Goal: Task Accomplishment & Management: Complete application form

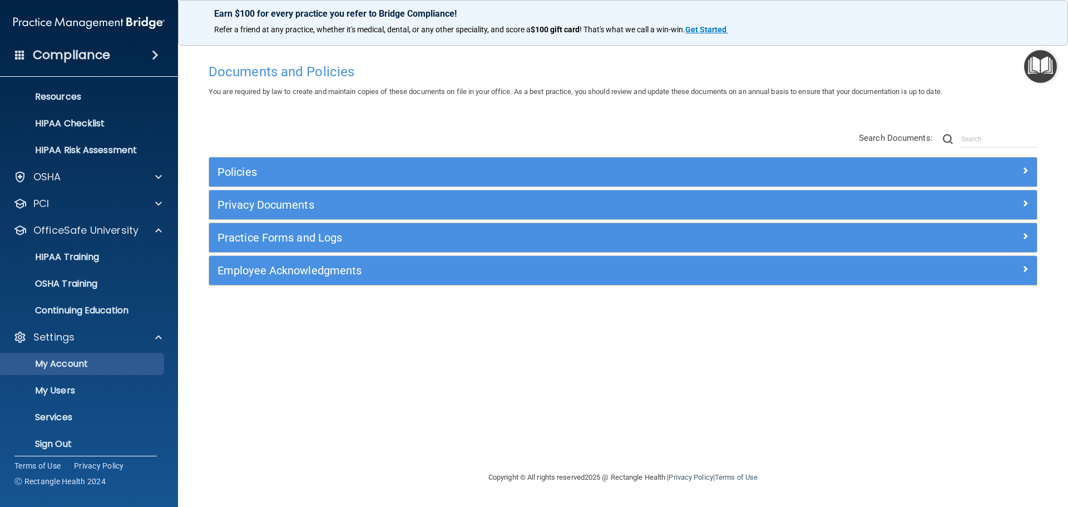
scroll to position [142, 0]
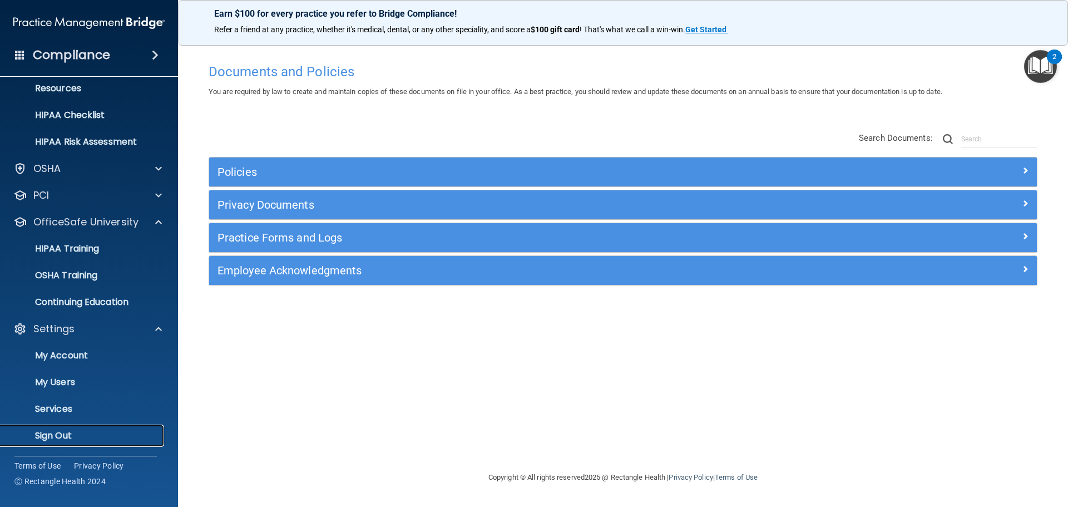
click at [90, 427] on link "Sign Out" at bounding box center [76, 435] width 175 height 22
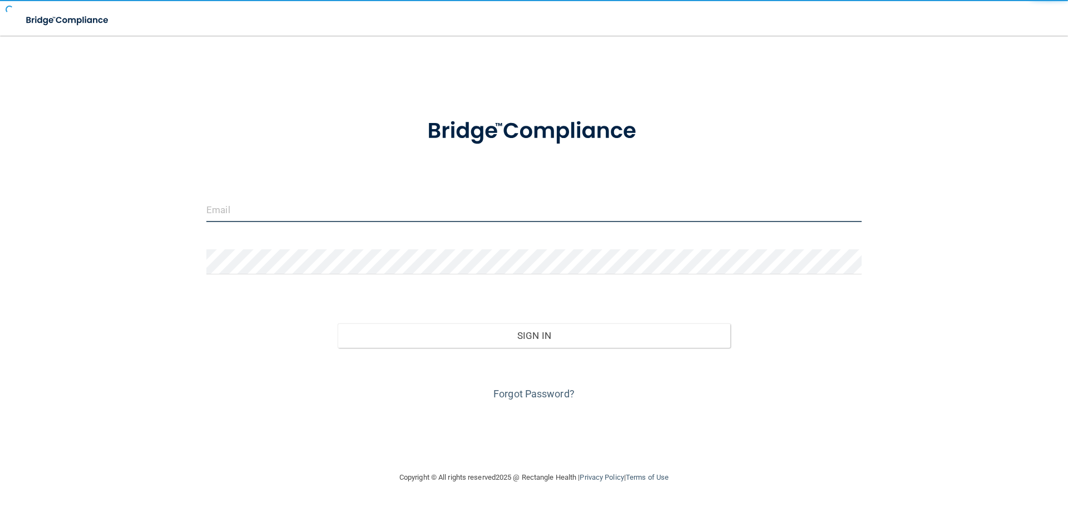
type input "[PERSON_NAME][EMAIL_ADDRESS][PERSON_NAME][DOMAIN_NAME]"
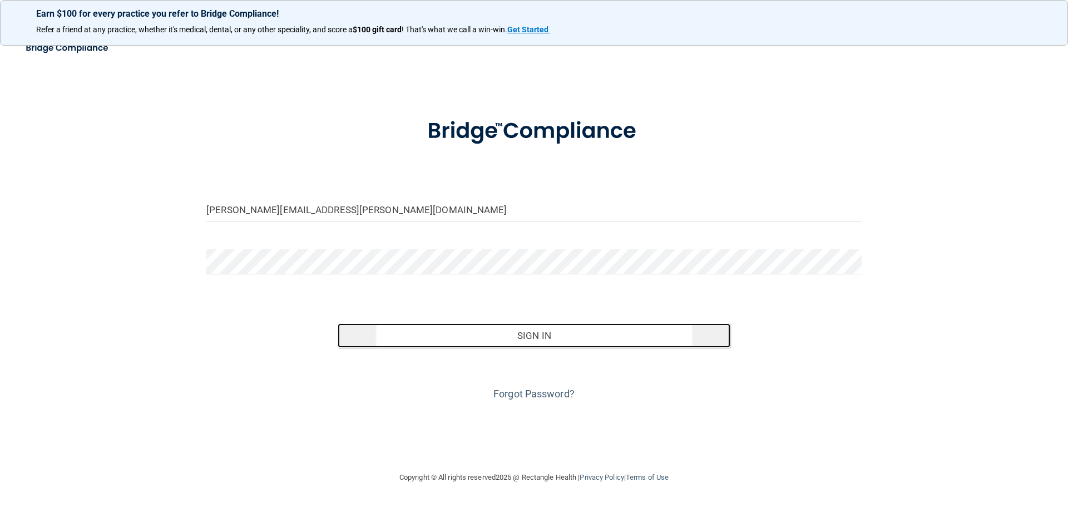
click at [419, 341] on button "Sign In" at bounding box center [534, 335] width 393 height 24
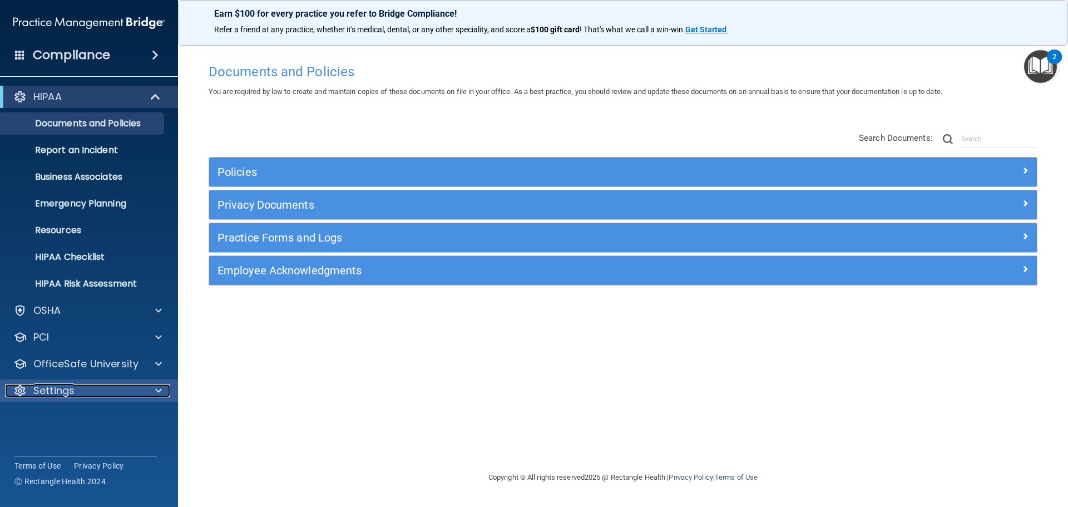
click at [152, 388] on div at bounding box center [157, 390] width 28 height 13
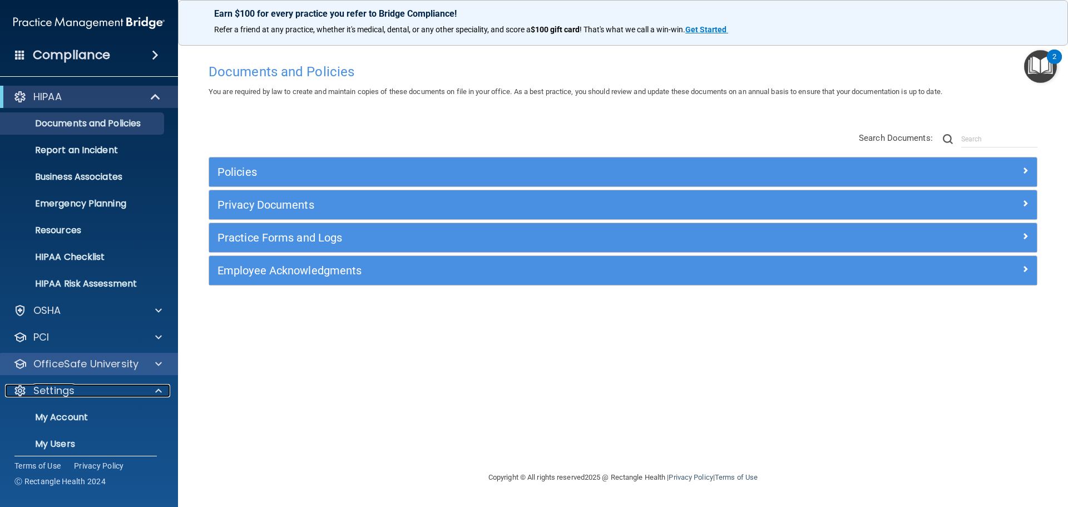
scroll to position [56, 0]
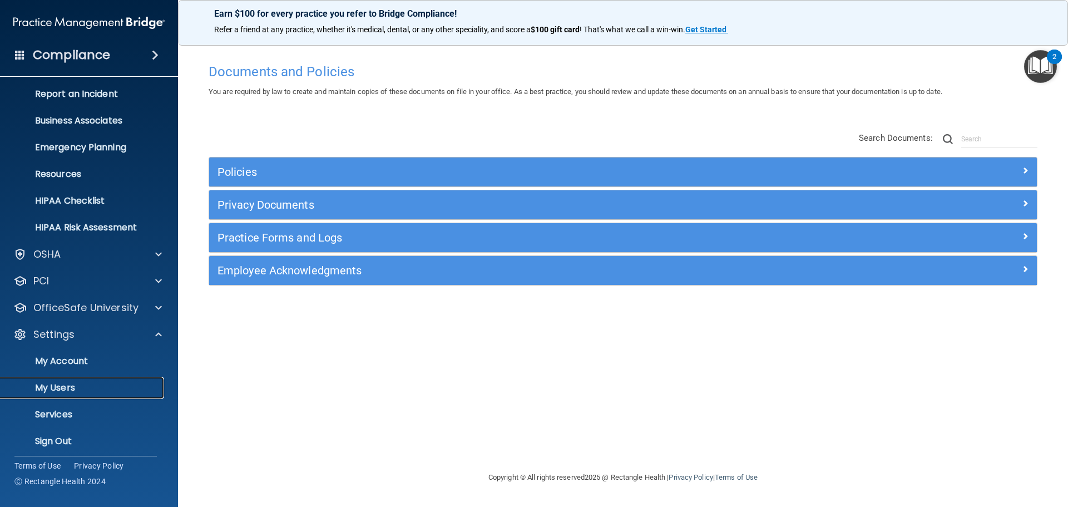
click at [110, 385] on p "My Users" at bounding box center [83, 387] width 152 height 11
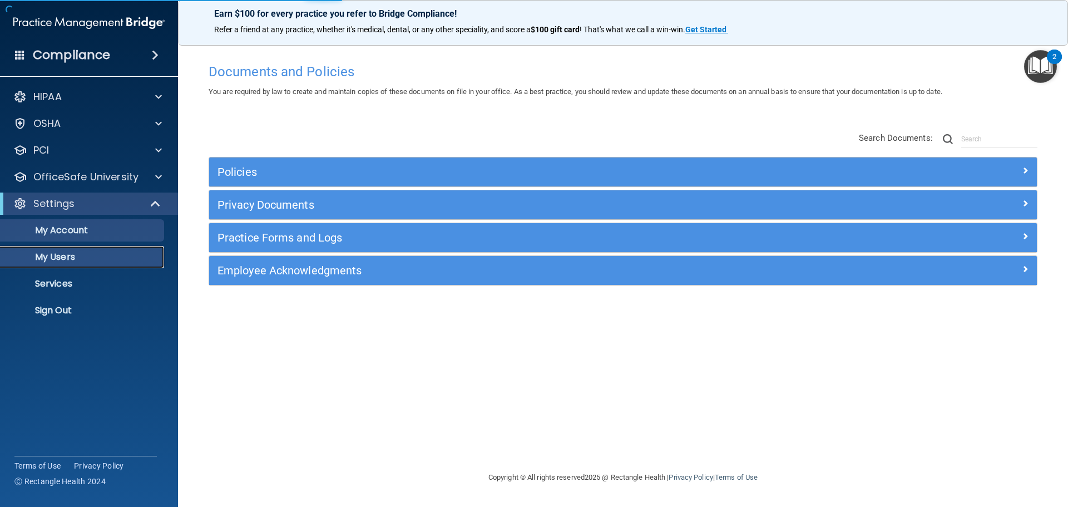
select select "20"
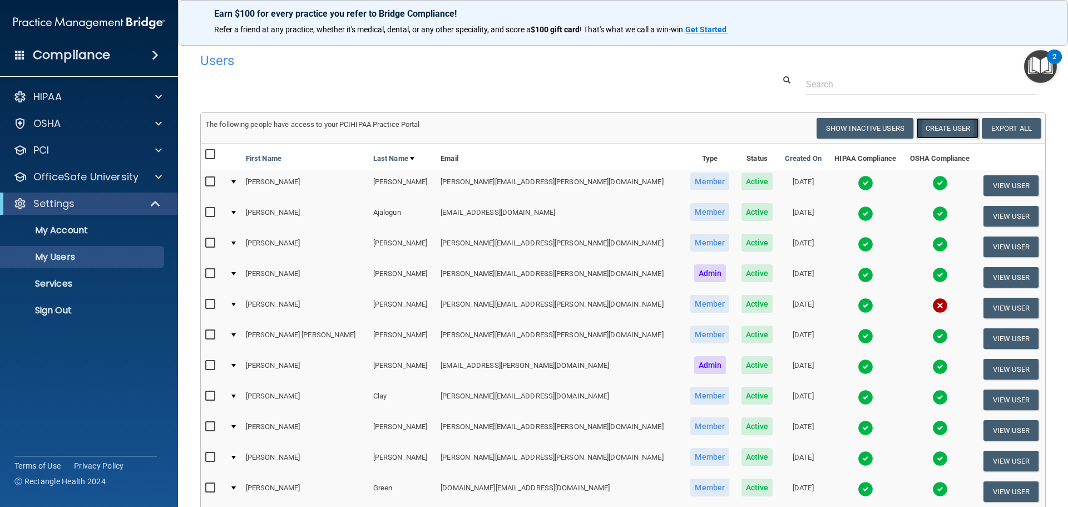
click at [943, 128] on button "Create User" at bounding box center [947, 128] width 63 height 21
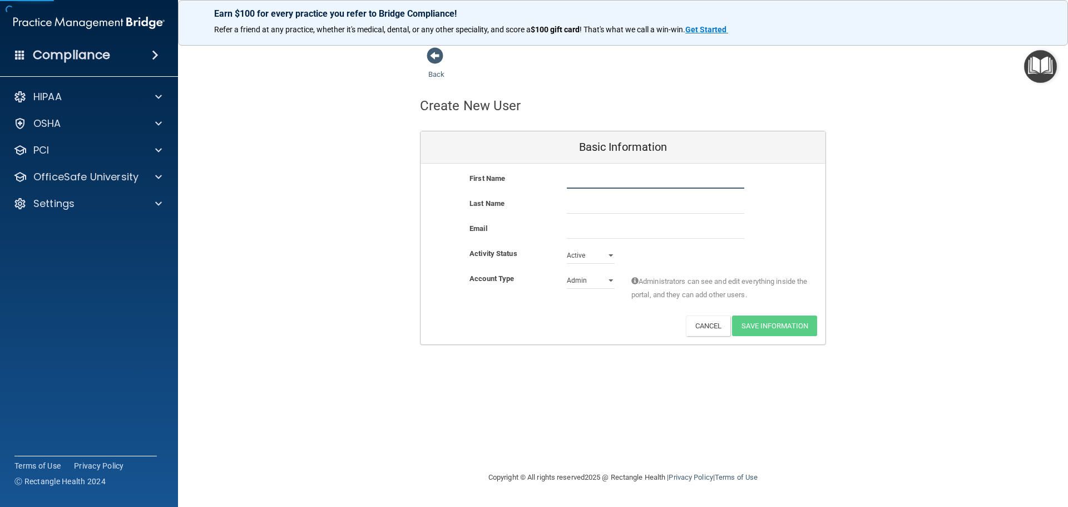
click at [605, 184] on input "text" at bounding box center [655, 180] width 177 height 17
type input "Fannisha"
type input "[PERSON_NAME]"
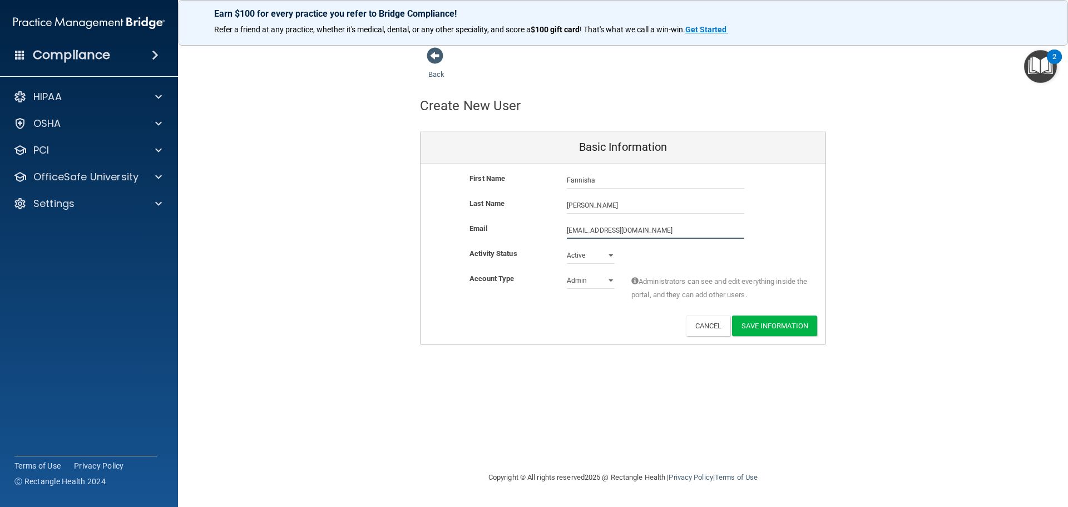
type input "[EMAIL_ADDRESS][DOMAIN_NAME]"
click at [590, 278] on select "Admin Member" at bounding box center [591, 280] width 48 height 17
select select "practice_member"
click at [567, 274] on select "Admin Member" at bounding box center [591, 282] width 48 height 17
click at [763, 327] on button "Save Information" at bounding box center [774, 325] width 85 height 21
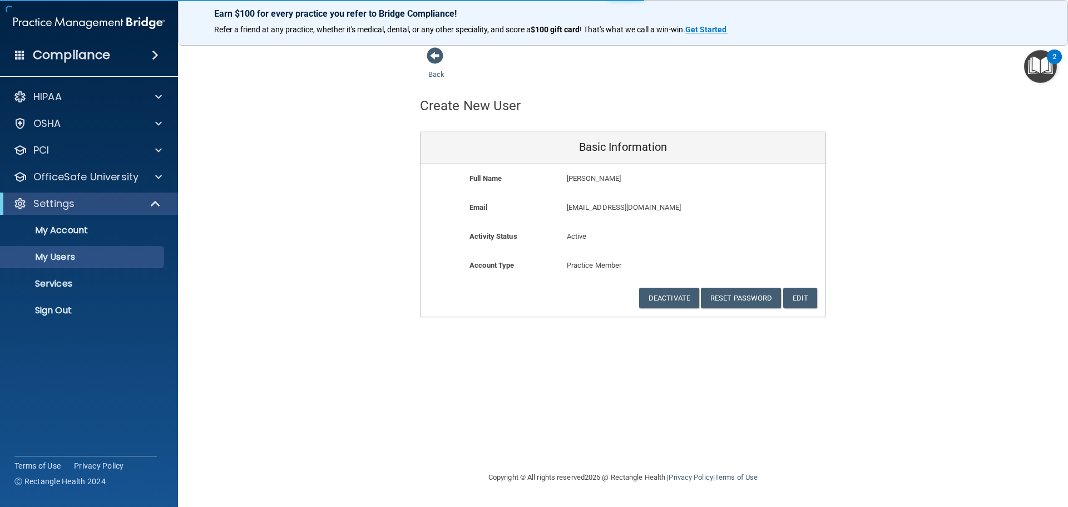
select select "20"
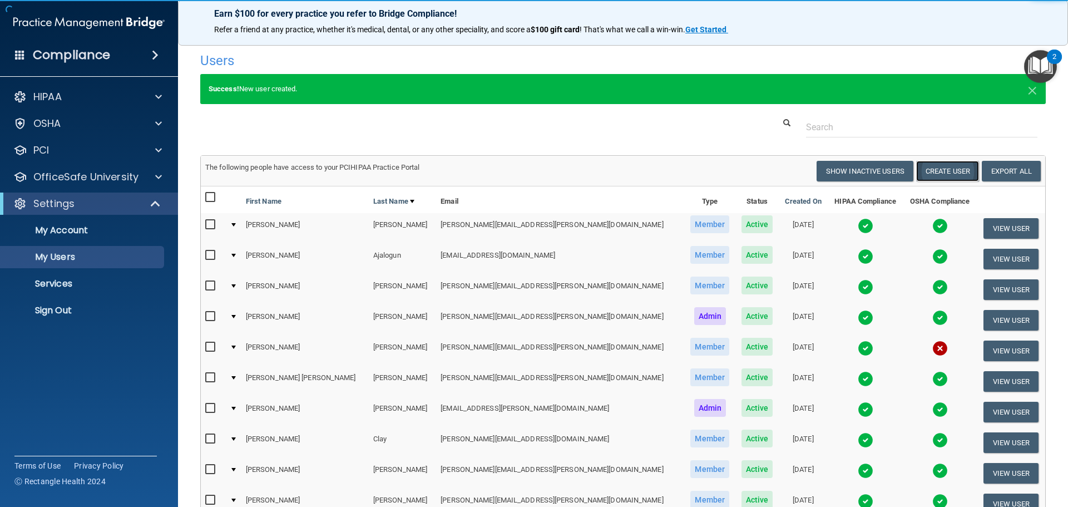
click at [946, 162] on button "Create User" at bounding box center [947, 171] width 63 height 21
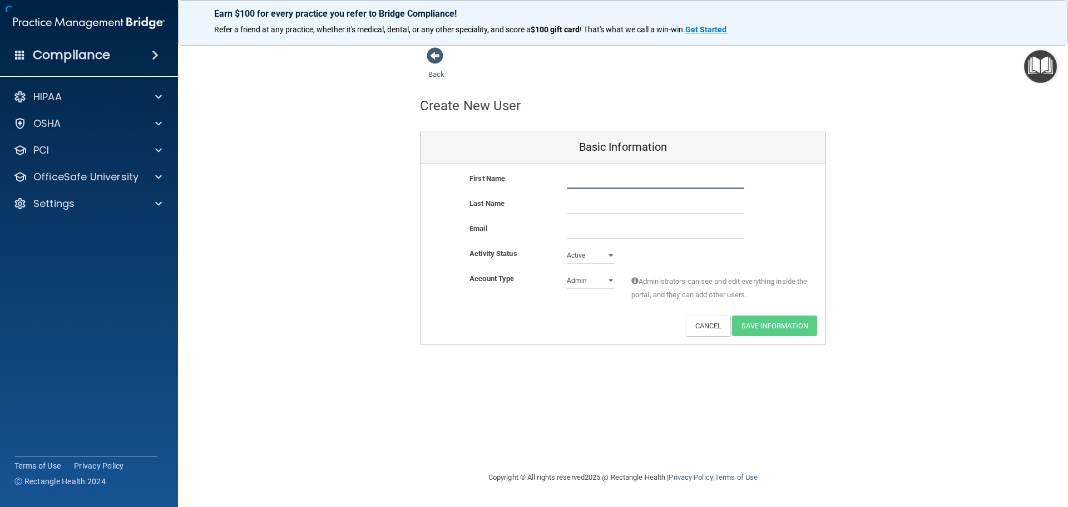
click at [646, 179] on input "text" at bounding box center [655, 180] width 177 height 17
type input "[PERSON_NAME]"
click at [666, 229] on input "email" at bounding box center [655, 230] width 177 height 17
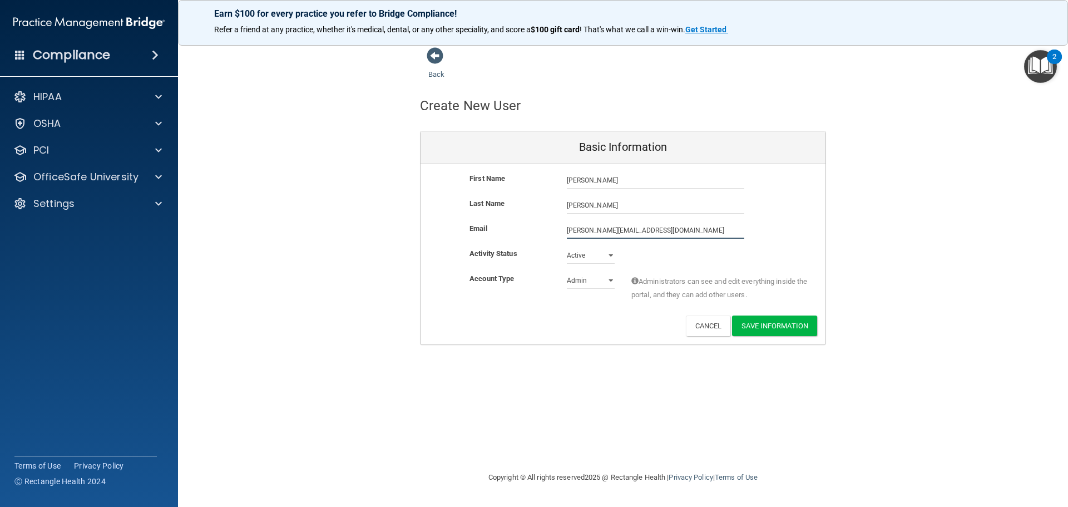
type input "[PERSON_NAME][EMAIL_ADDRESS][DOMAIN_NAME]"
click at [603, 279] on select "Admin Member" at bounding box center [591, 280] width 48 height 17
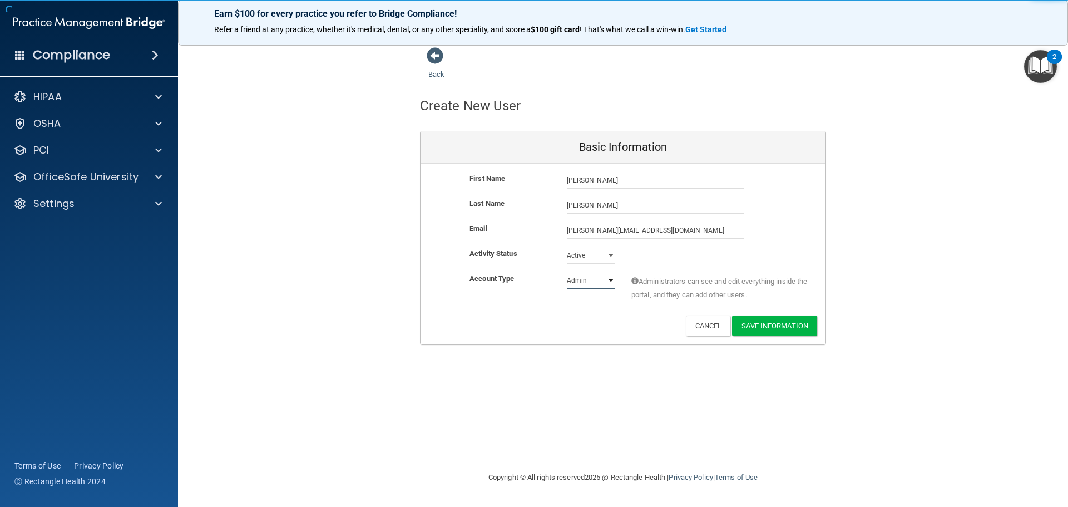
select select "practice_member"
click at [567, 272] on select "Admin Member" at bounding box center [591, 280] width 48 height 17
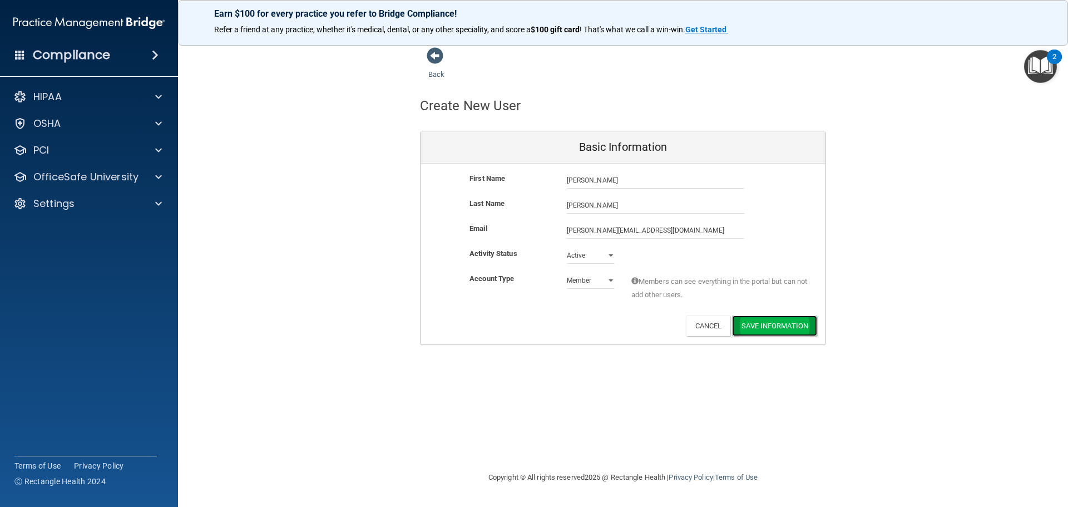
click at [791, 328] on button "Save Information" at bounding box center [774, 325] width 85 height 21
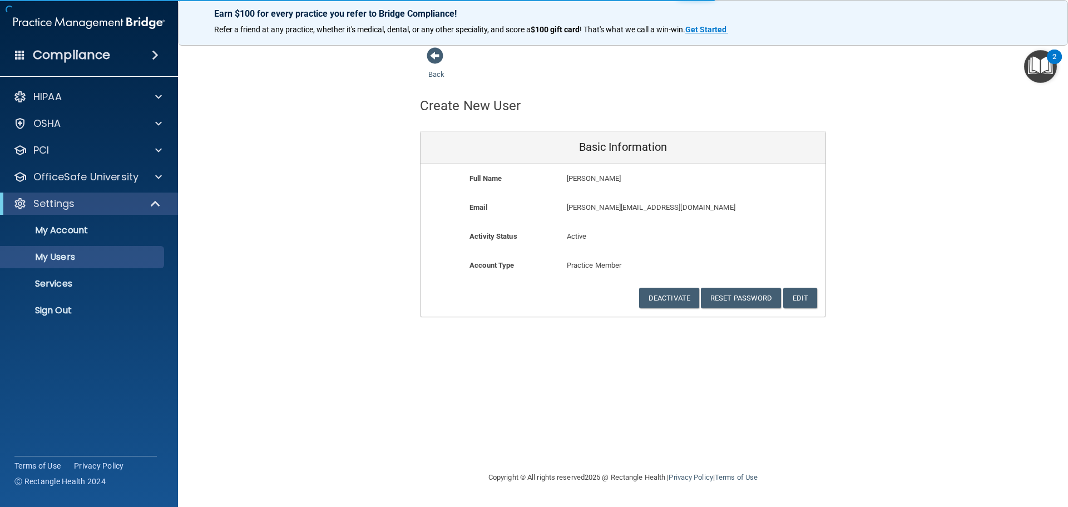
select select "20"
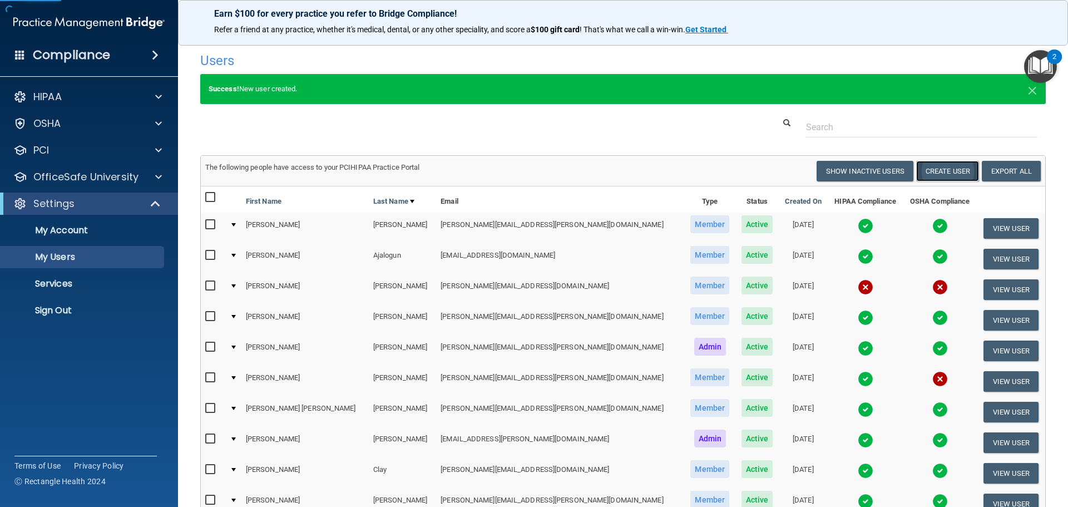
click at [922, 174] on button "Create User" at bounding box center [947, 171] width 63 height 21
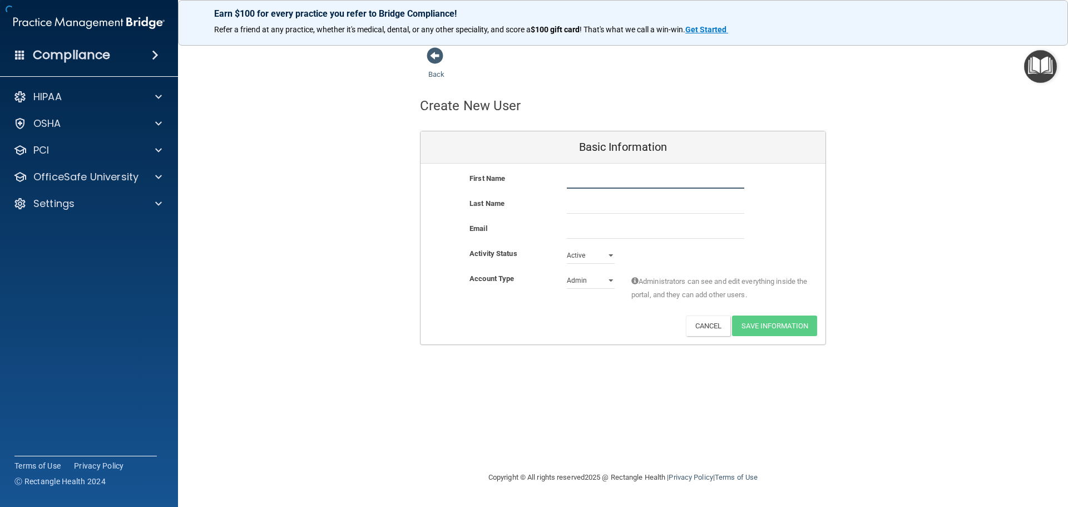
click at [637, 173] on input "text" at bounding box center [655, 180] width 177 height 17
type input "[PERSON_NAME]"
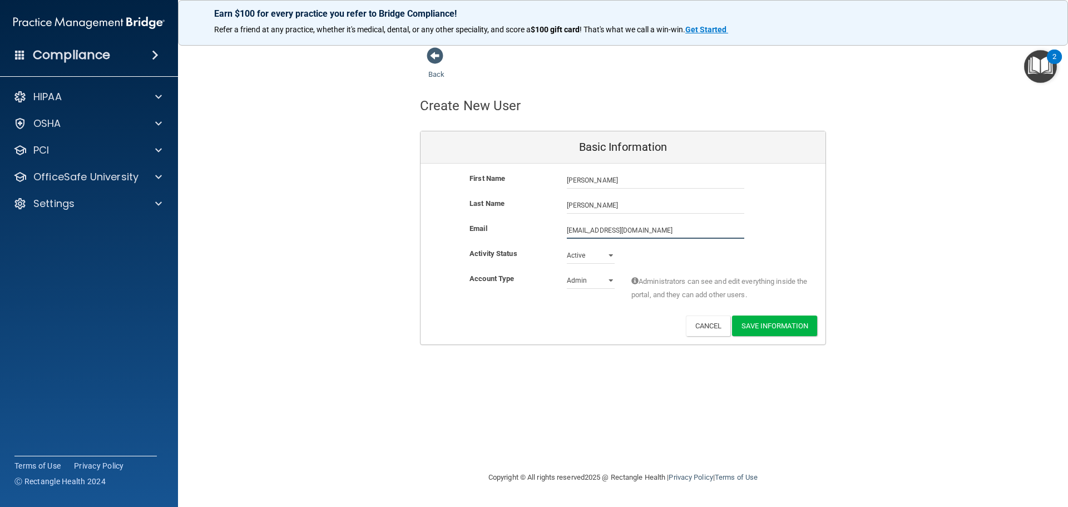
type input "[EMAIL_ADDRESS][DOMAIN_NAME]"
click at [597, 280] on select "Admin Member" at bounding box center [591, 282] width 48 height 17
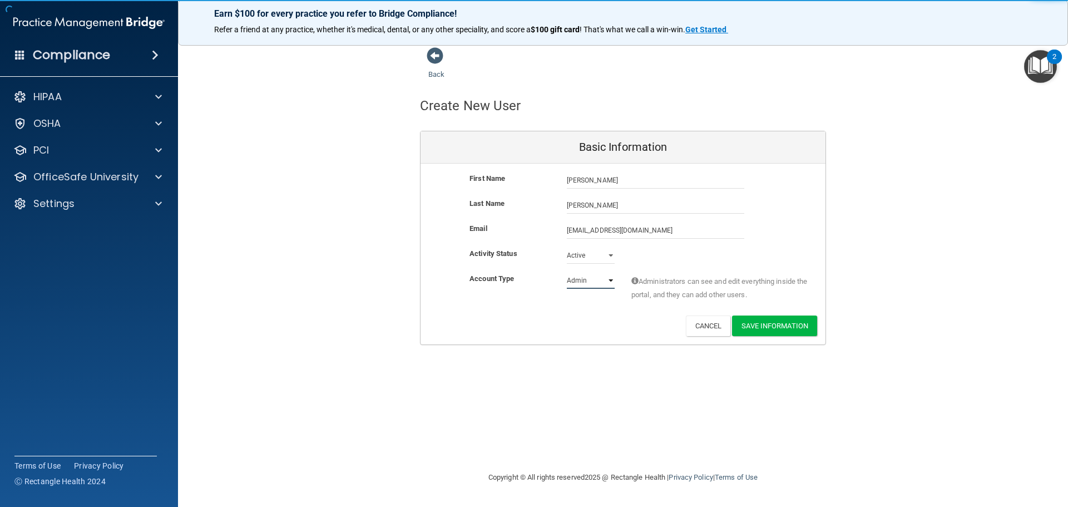
select select "practice_member"
click at [567, 272] on select "Admin Member" at bounding box center [591, 280] width 48 height 17
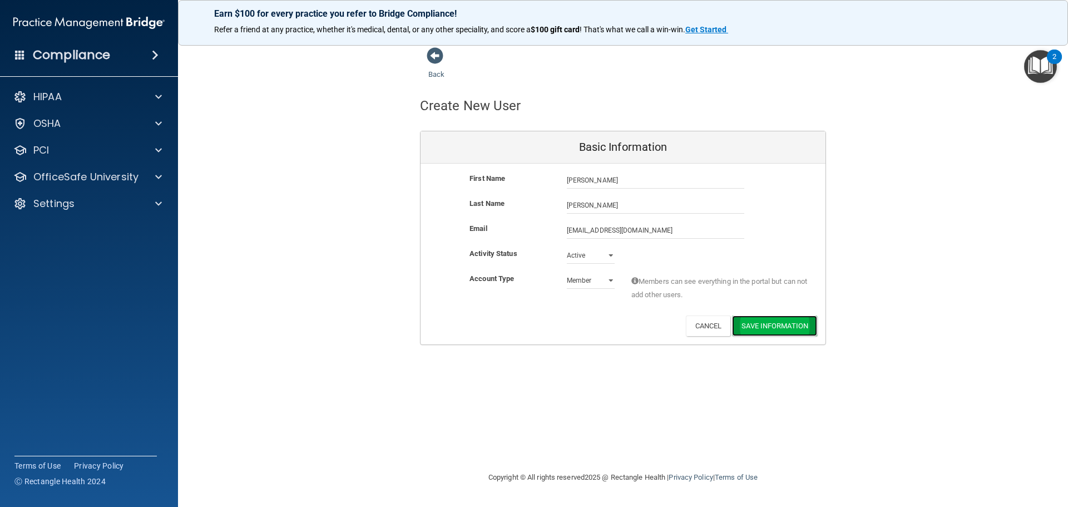
click at [775, 327] on button "Save Information" at bounding box center [774, 325] width 85 height 21
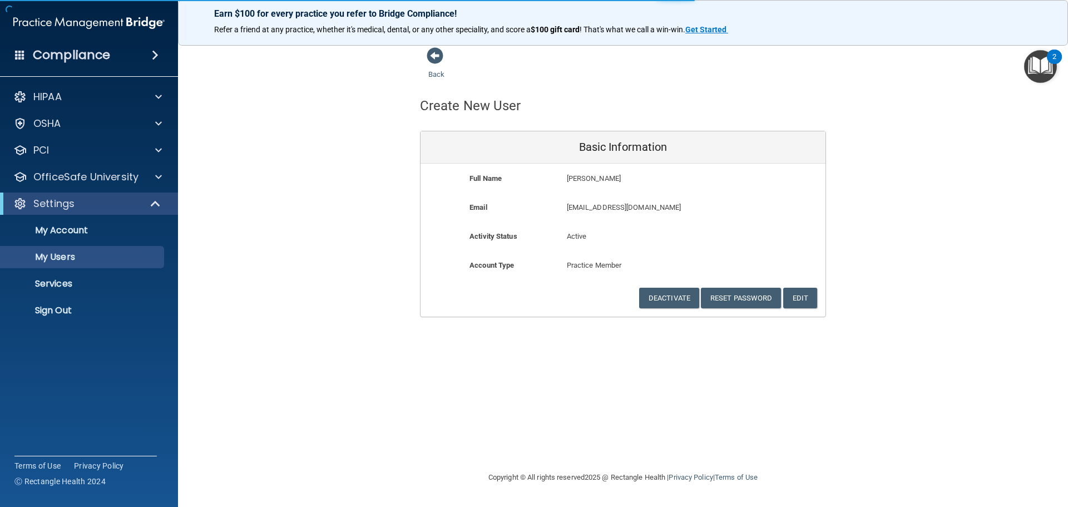
select select "20"
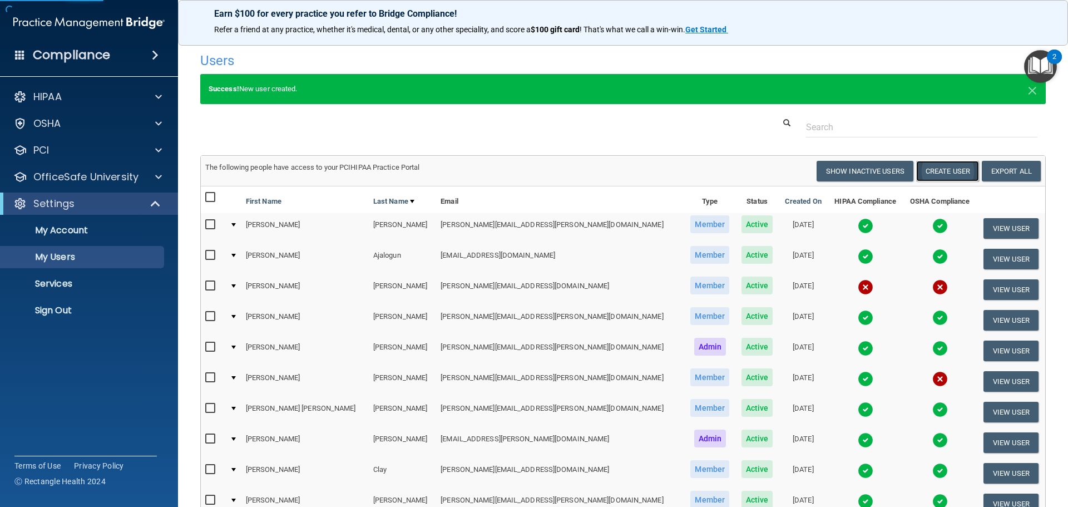
click at [926, 169] on button "Create User" at bounding box center [947, 171] width 63 height 21
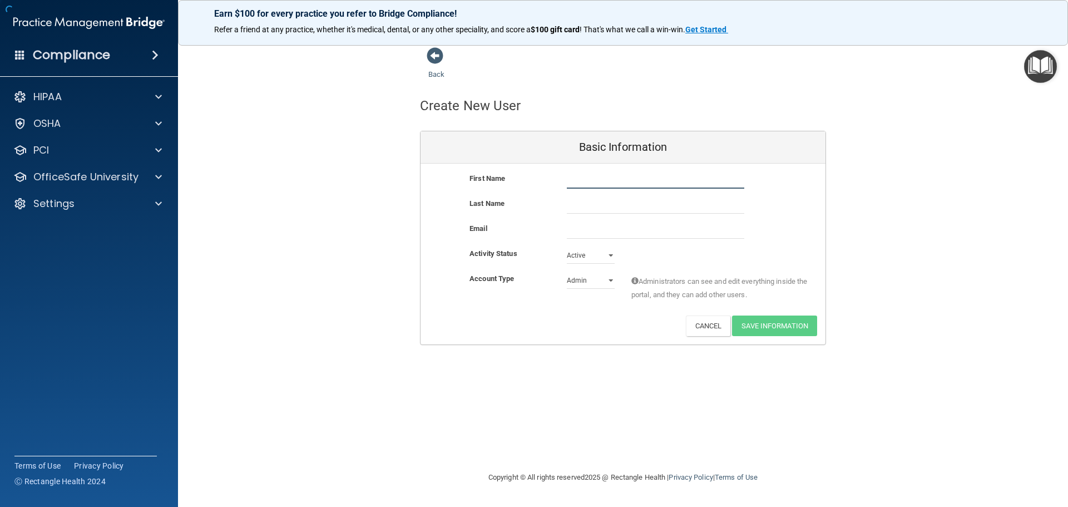
click at [641, 182] on input "text" at bounding box center [655, 180] width 177 height 17
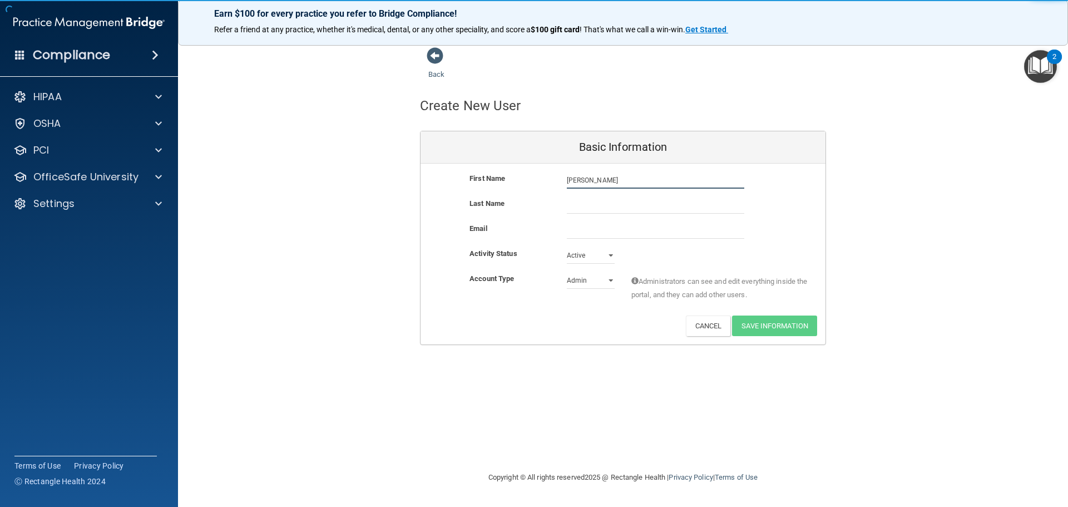
type input "[PERSON_NAME]"
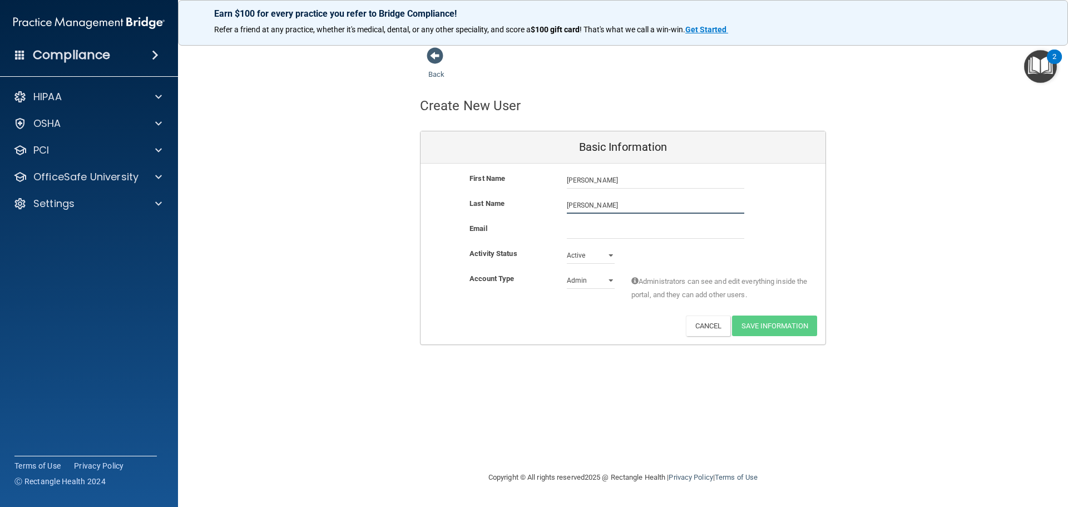
type input "[PERSON_NAME]"
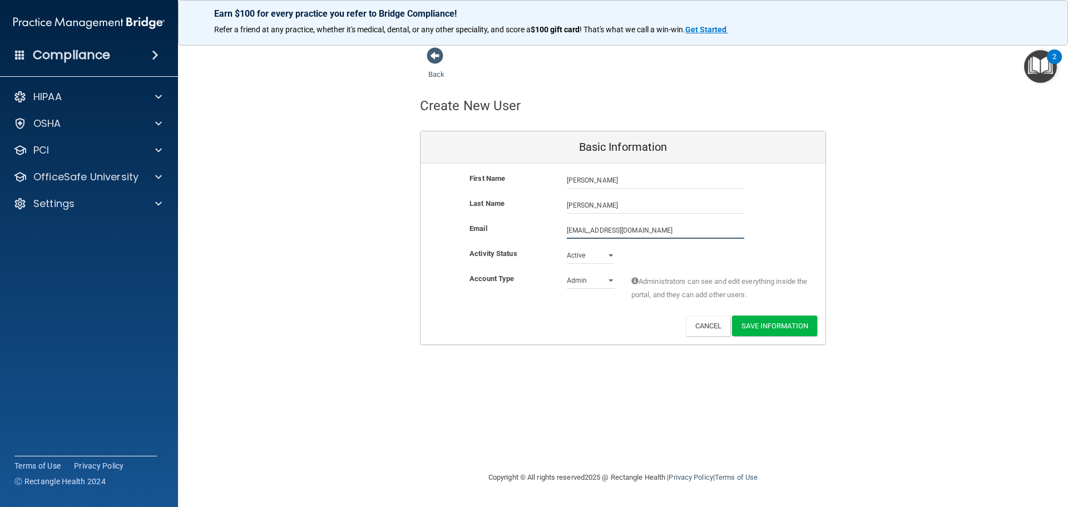
type input "[EMAIL_ADDRESS][DOMAIN_NAME]"
click at [602, 286] on select "Admin Member" at bounding box center [591, 280] width 48 height 17
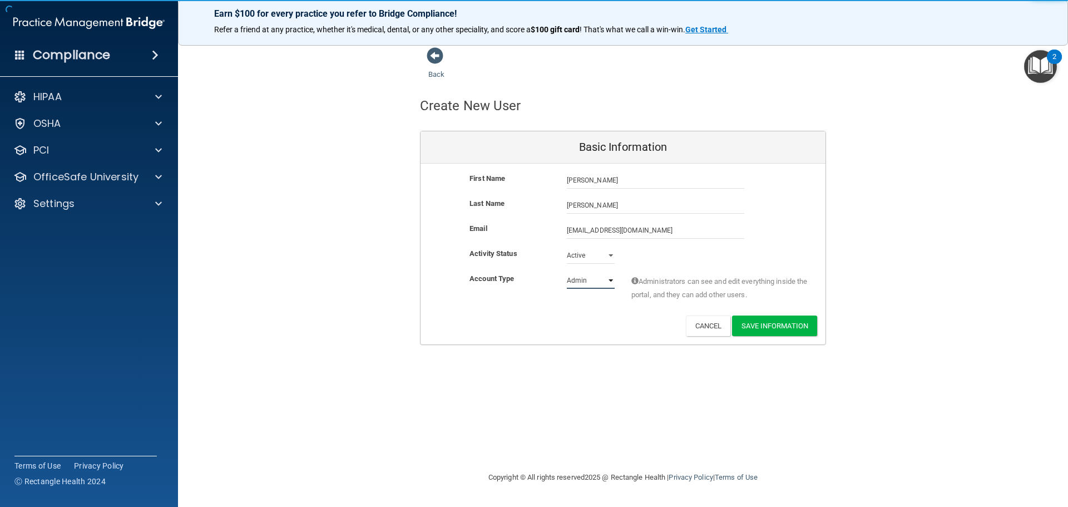
select select "practice_member"
click at [567, 272] on select "Admin Member" at bounding box center [591, 280] width 48 height 17
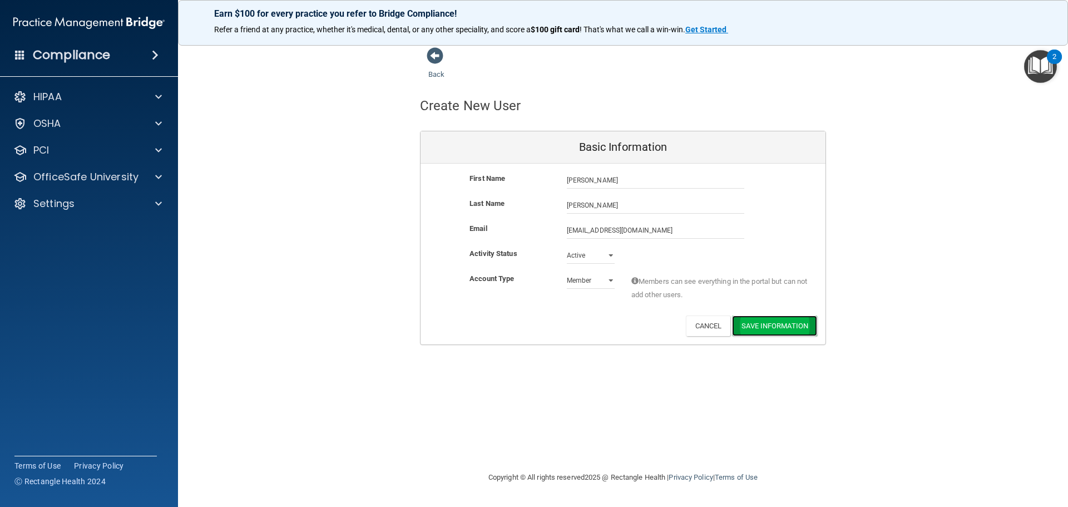
click at [760, 326] on button "Save Information" at bounding box center [774, 325] width 85 height 21
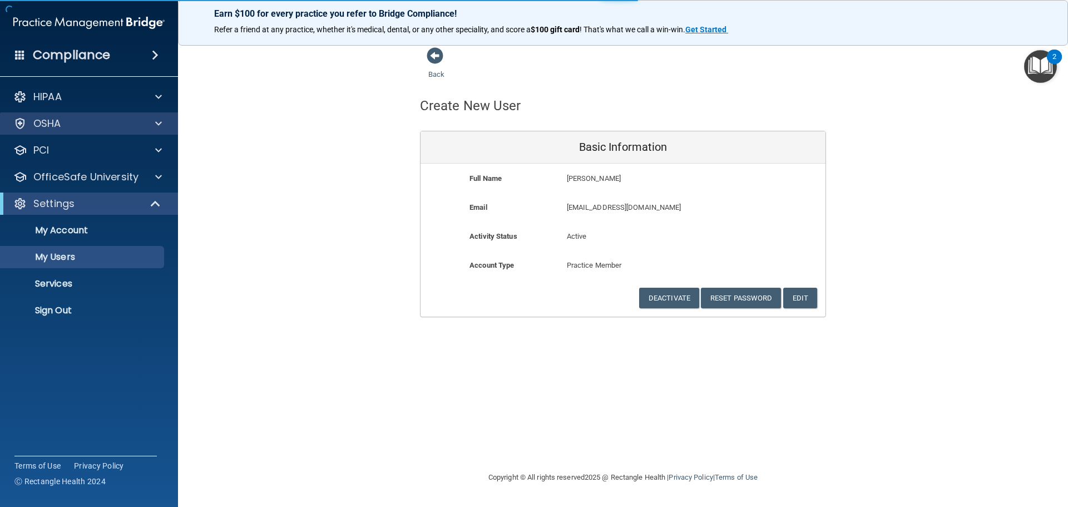
select select "20"
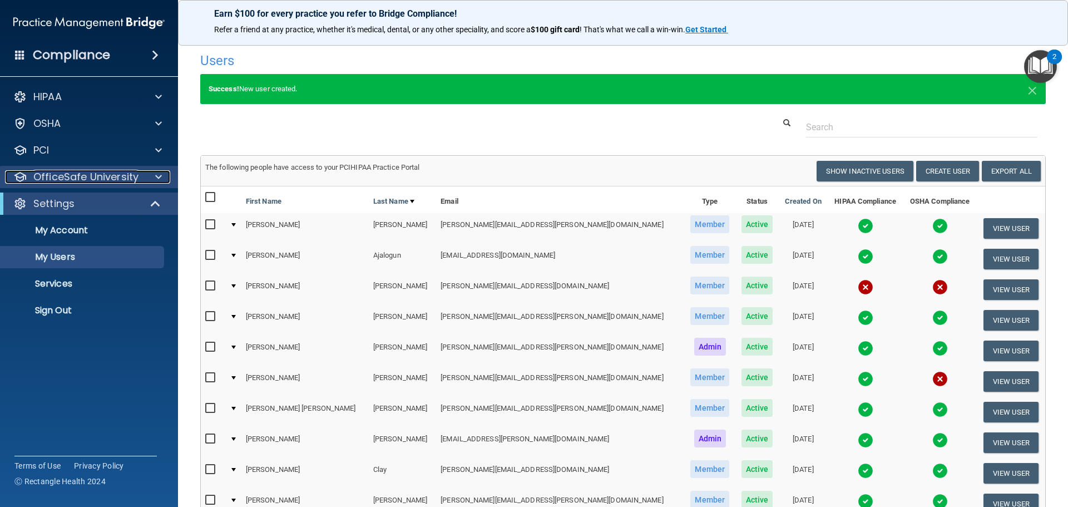
click at [156, 174] on span at bounding box center [158, 176] width 7 height 13
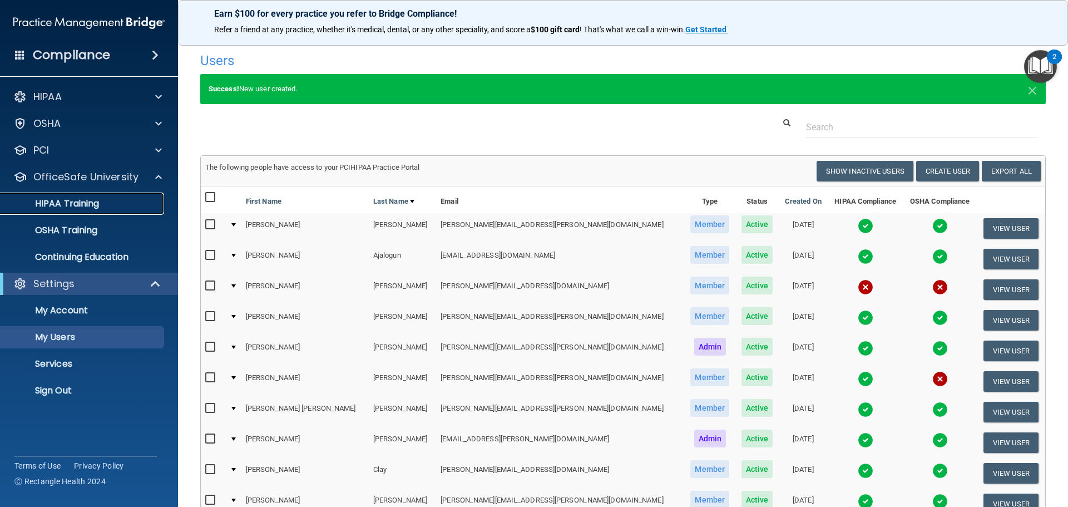
click at [91, 202] on p "HIPAA Training" at bounding box center [53, 203] width 92 height 11
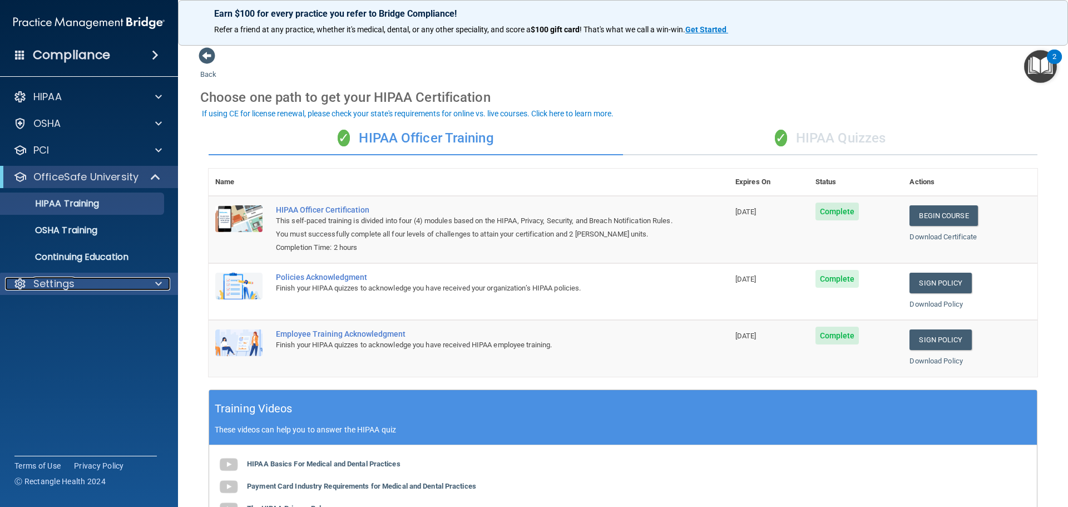
click at [157, 284] on span at bounding box center [158, 283] width 7 height 13
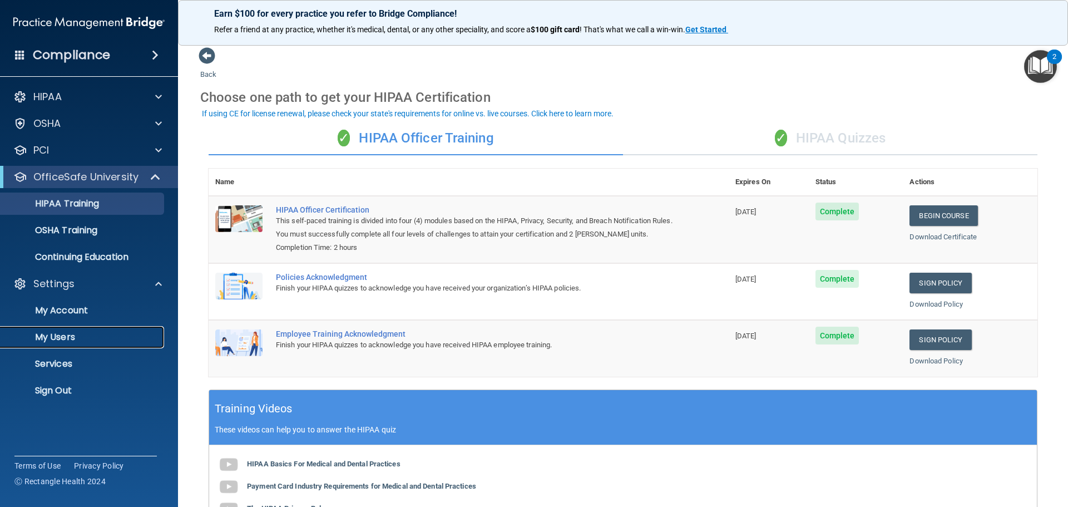
click at [117, 339] on p "My Users" at bounding box center [83, 336] width 152 height 11
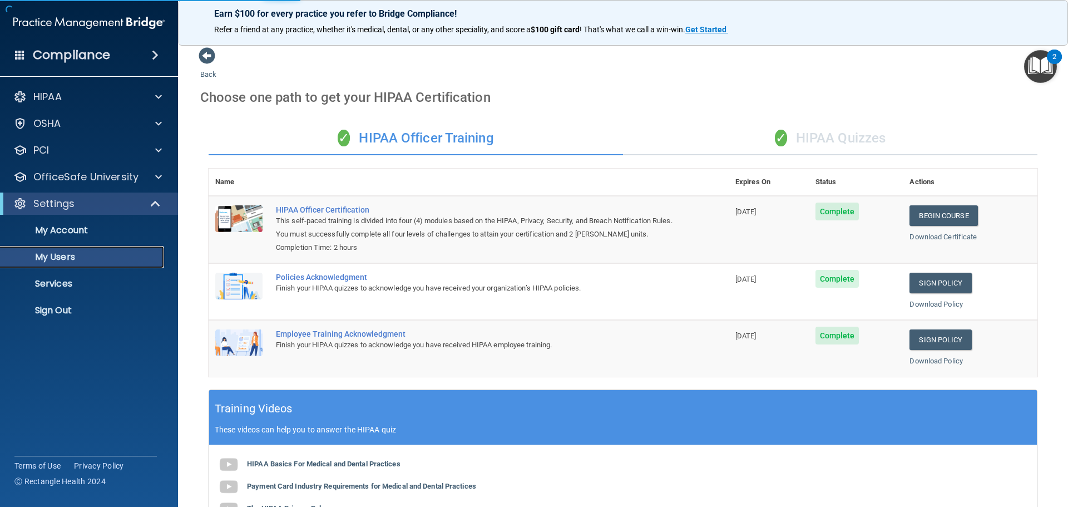
select select "20"
